Goal: Navigation & Orientation: Find specific page/section

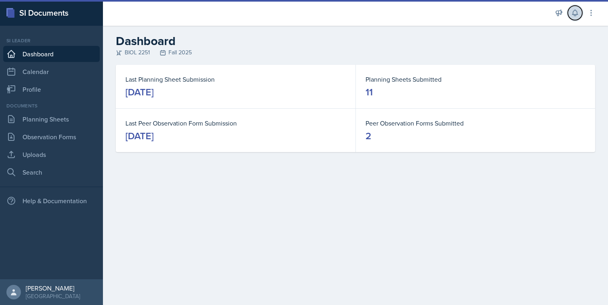
click at [575, 12] on icon at bounding box center [575, 13] width 8 height 8
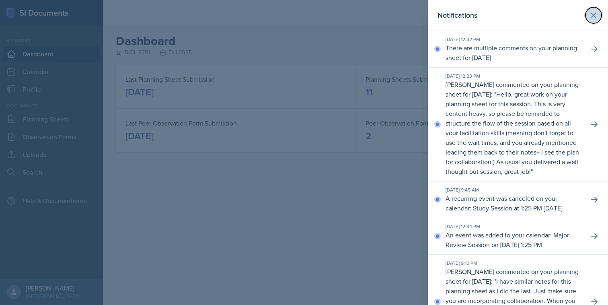
click at [594, 12] on icon at bounding box center [593, 15] width 10 height 10
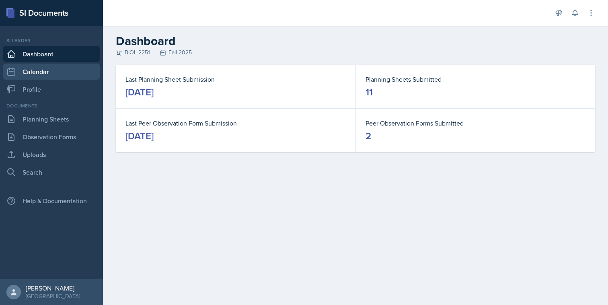
click at [39, 76] on link "Calendar" at bounding box center [51, 72] width 96 height 16
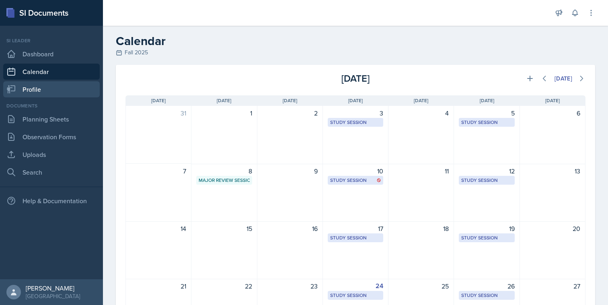
click at [43, 87] on link "Profile" at bounding box center [51, 89] width 96 height 16
